Goal: Information Seeking & Learning: Learn about a topic

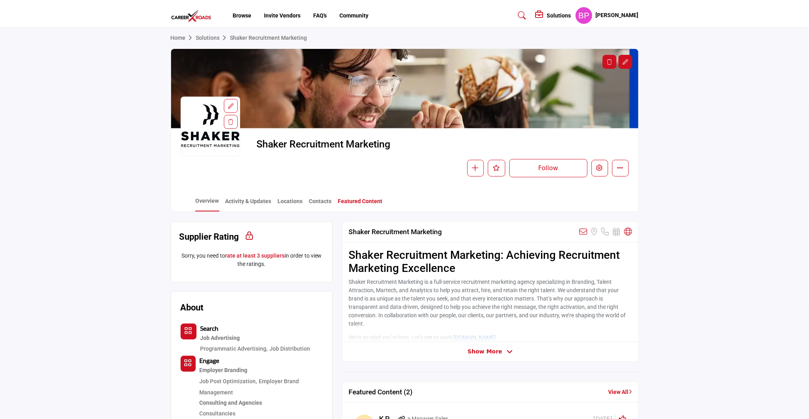
drag, startPoint x: 0, startPoint y: 0, endPoint x: 352, endPoint y: 199, distance: 404.4
click at [352, 199] on link "Featured Content" at bounding box center [360, 204] width 45 height 14
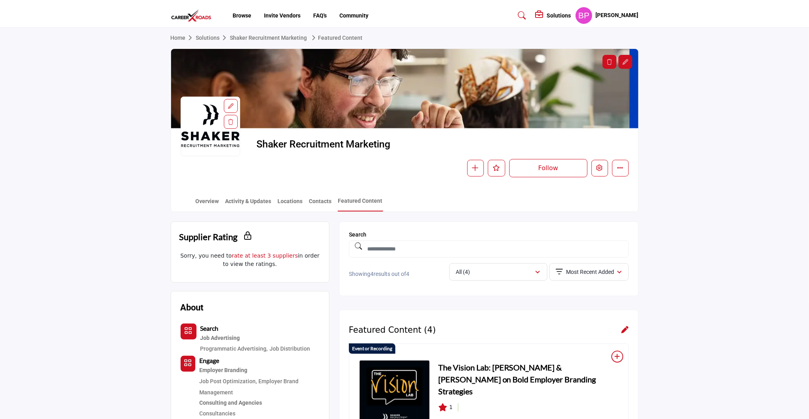
click at [216, 39] on link "Solutions" at bounding box center [213, 38] width 34 height 6
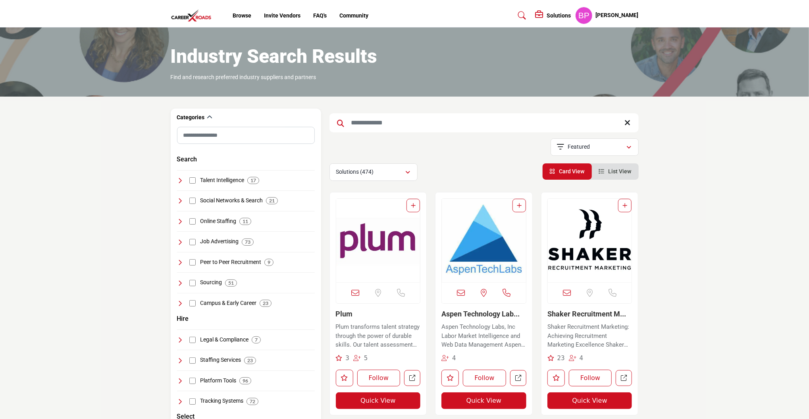
click at [620, 15] on h5 "[PERSON_NAME]" at bounding box center [617, 16] width 43 height 8
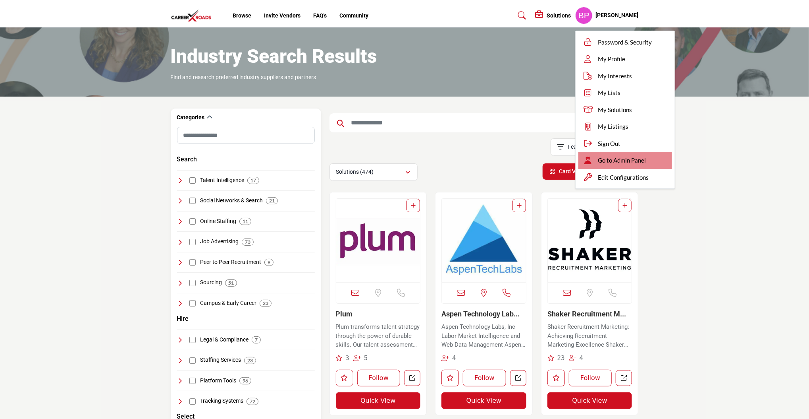
click at [616, 161] on span "Go to Admin Panel" at bounding box center [622, 160] width 48 height 9
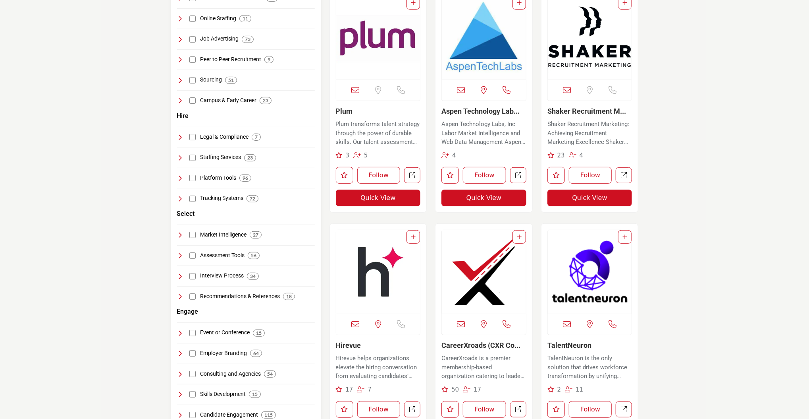
scroll to position [53, 0]
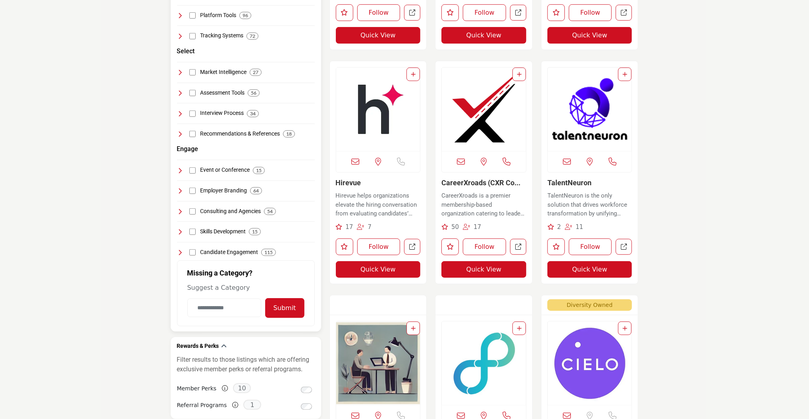
scroll to position [371, 0]
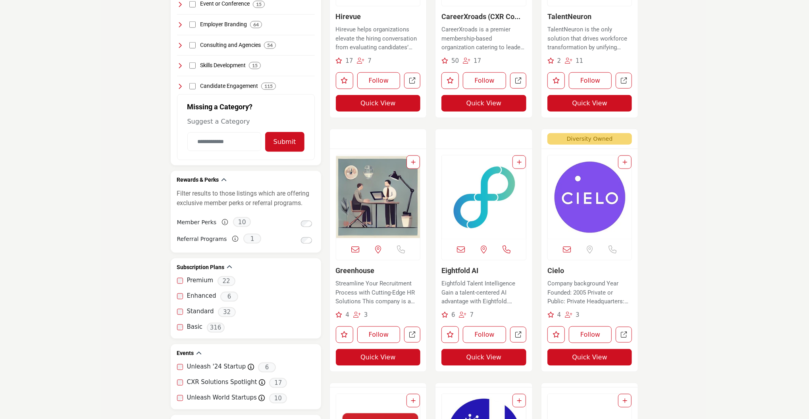
scroll to position [635, 0]
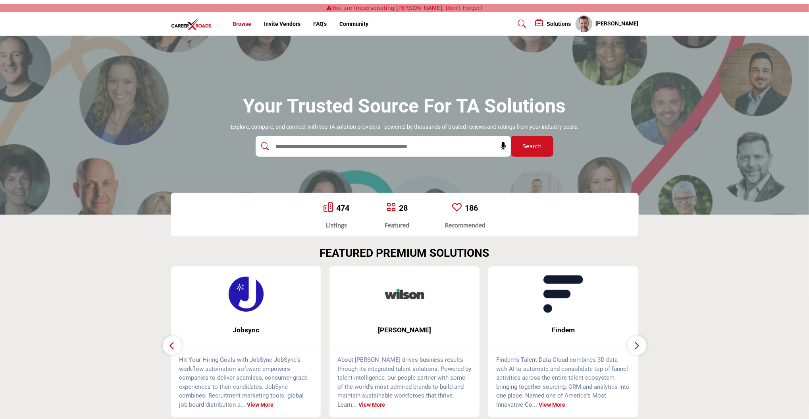
click at [247, 26] on link "Browse" at bounding box center [242, 24] width 19 height 6
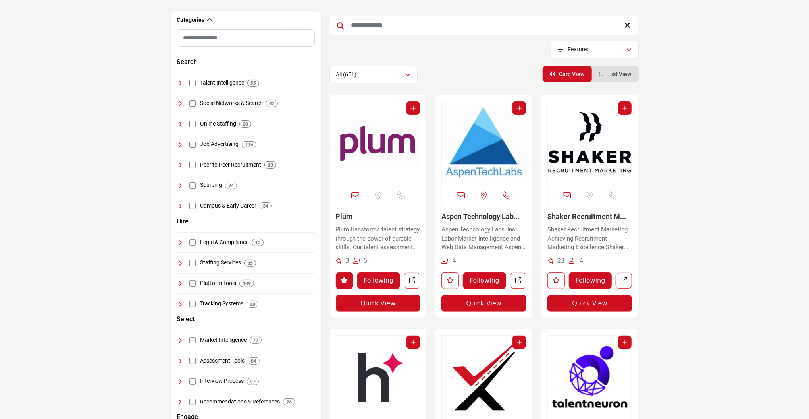
scroll to position [264, 0]
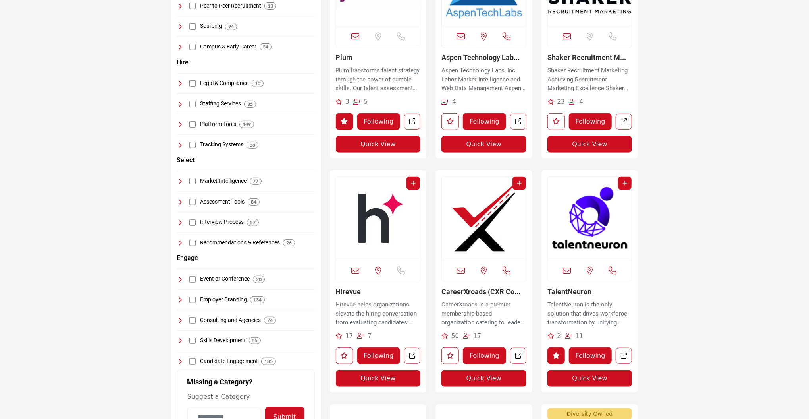
click at [494, 249] on img "Open Listing in new tab" at bounding box center [484, 217] width 84 height 83
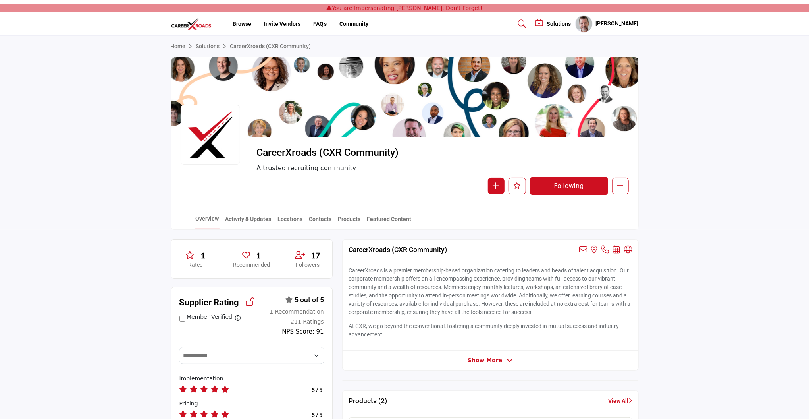
scroll to position [106, 0]
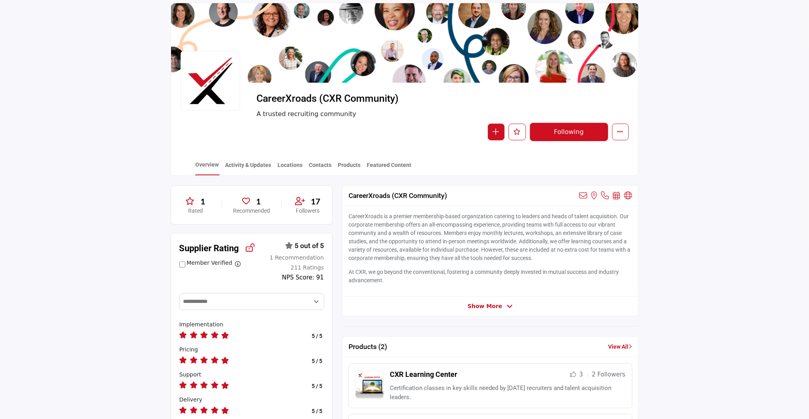
scroll to position [53, 0]
